Goal: Information Seeking & Learning: Learn about a topic

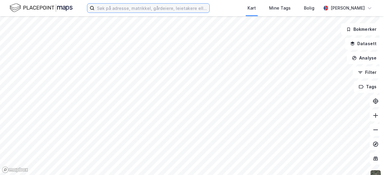
click at [167, 7] on input at bounding box center [151, 8] width 115 height 9
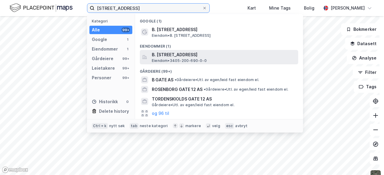
type input "[STREET_ADDRESS]"
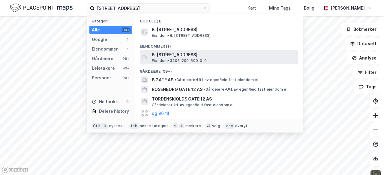
click at [187, 60] on span "Eiendom • 3405-200-690-0-0" at bounding box center [179, 60] width 55 height 5
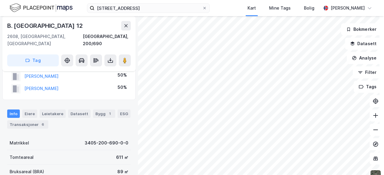
scroll to position [18, 0]
click at [110, 57] on button at bounding box center [110, 61] width 12 height 12
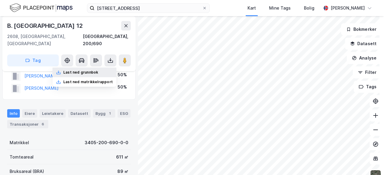
click at [94, 70] on div "Last ned grunnbok" at bounding box center [80, 72] width 35 height 5
click at [84, 32] on div "B. [STREET_ADDRESS], 200/690" at bounding box center [69, 34] width 124 height 26
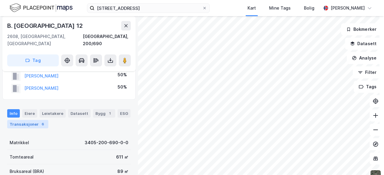
click at [40, 121] on div "6" at bounding box center [43, 124] width 6 height 6
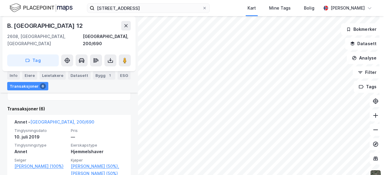
scroll to position [144, 0]
click at [99, 77] on div "Bygg 1" at bounding box center [104, 75] width 22 height 8
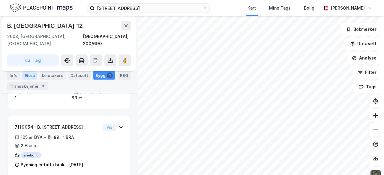
click at [23, 72] on div "Eiere" at bounding box center [29, 75] width 15 height 8
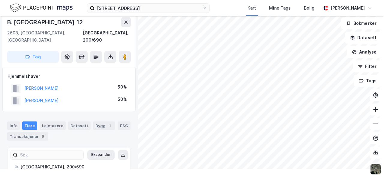
scroll to position [39, 0]
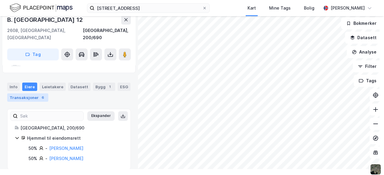
click at [31, 94] on div "Transaksjoner 6" at bounding box center [27, 98] width 41 height 8
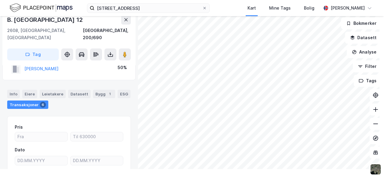
scroll to position [14, 0]
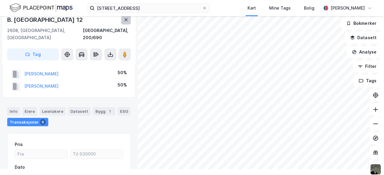
click at [126, 19] on icon at bounding box center [125, 19] width 3 height 3
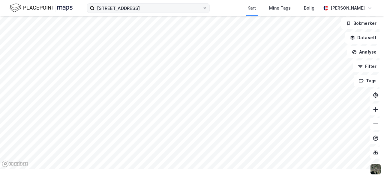
click at [203, 8] on icon at bounding box center [205, 8] width 4 height 4
click at [200, 8] on input "[STREET_ADDRESS]" at bounding box center [148, 8] width 108 height 9
click at [220, 6] on div "Kart Mine Tags Bolig [PERSON_NAME]" at bounding box center [192, 8] width 384 height 16
click at [312, 127] on button at bounding box center [376, 124] width 12 height 12
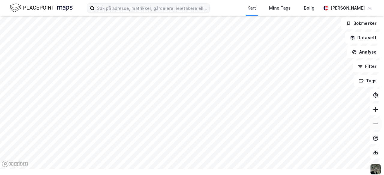
click at [312, 127] on button at bounding box center [376, 124] width 12 height 12
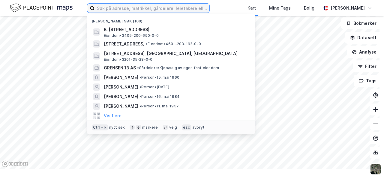
click at [137, 9] on input at bounding box center [151, 8] width 115 height 9
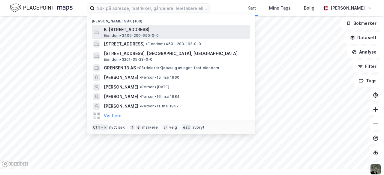
click at [130, 35] on span "Eiendom • 3405-200-690-0-0" at bounding box center [131, 35] width 55 height 5
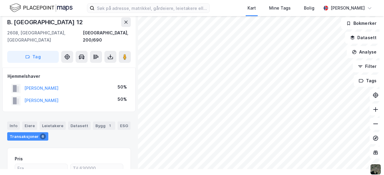
scroll to position [14, 0]
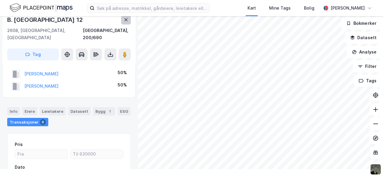
click at [125, 18] on icon at bounding box center [126, 19] width 5 height 5
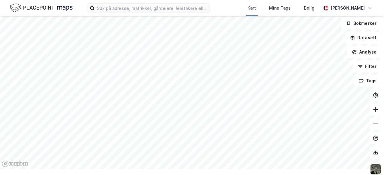
click at [38, 8] on img at bounding box center [41, 8] width 63 height 10
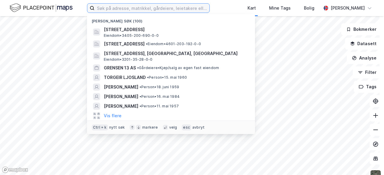
click at [124, 9] on input at bounding box center [151, 8] width 115 height 9
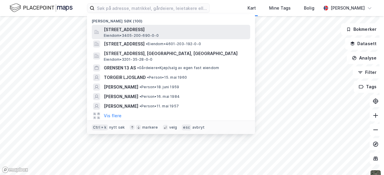
click at [139, 34] on span "Eiendom • 3405-200-690-0-0" at bounding box center [131, 35] width 55 height 5
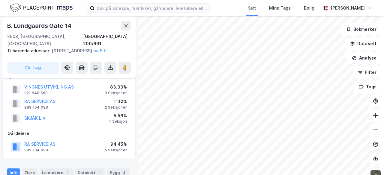
scroll to position [12, 0]
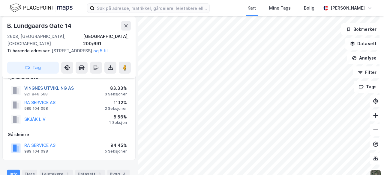
click at [0, 0] on button "VINGNES UTVIKLING AS" at bounding box center [0, 0] width 0 height 0
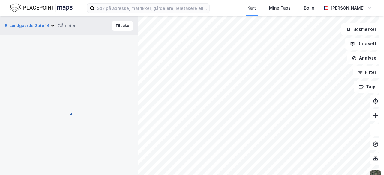
click at [61, 87] on div at bounding box center [69, 111] width 124 height 152
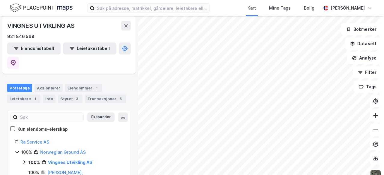
scroll to position [53, 0]
